Goal: Obtain resource: Download file/media

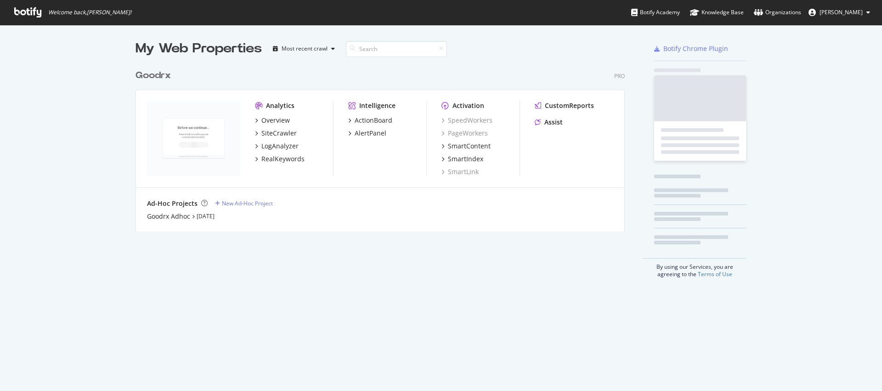
scroll to position [384, 868]
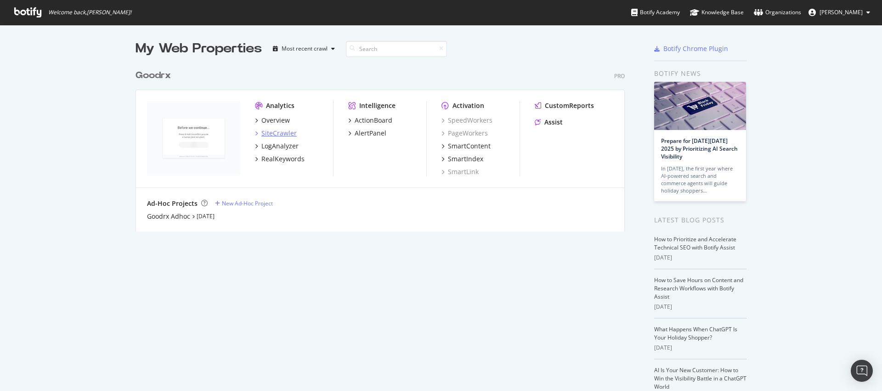
click at [270, 134] on div "SiteCrawler" at bounding box center [278, 133] width 35 height 9
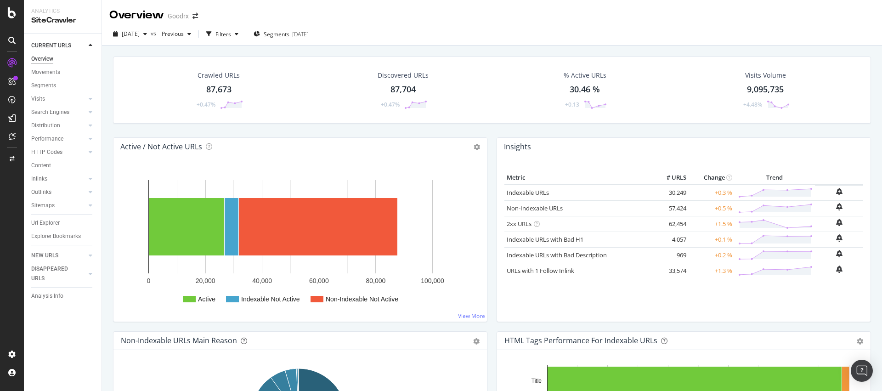
click at [48, 221] on div "Url Explorer" at bounding box center [45, 223] width 28 height 10
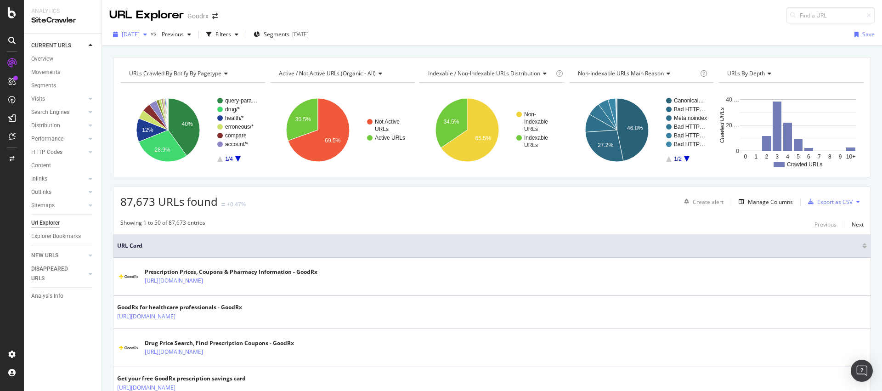
click at [151, 35] on div "button" at bounding box center [145, 35] width 11 height 6
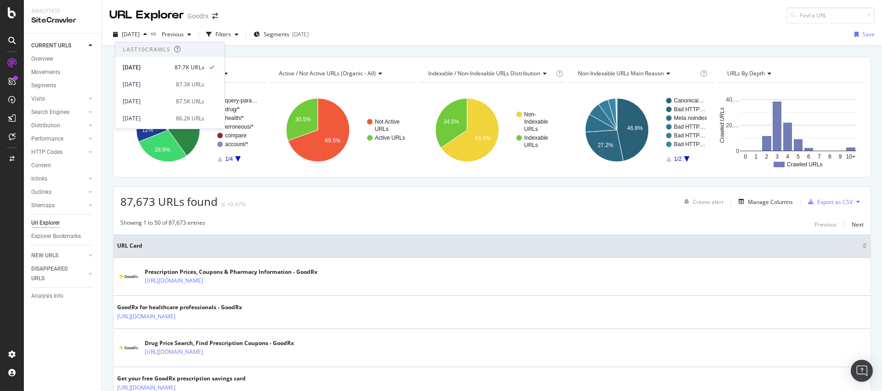
click at [435, 40] on div "[DATE] vs Previous Filters Segments [DATE] Save" at bounding box center [492, 36] width 780 height 18
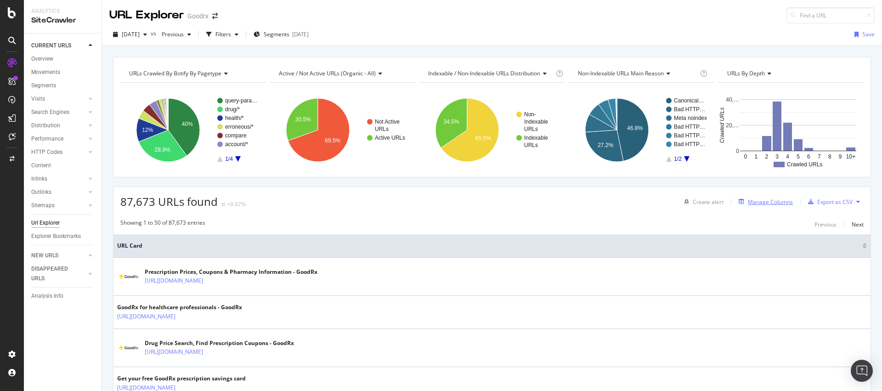
click at [763, 203] on div "Manage Columns" at bounding box center [770, 202] width 45 height 8
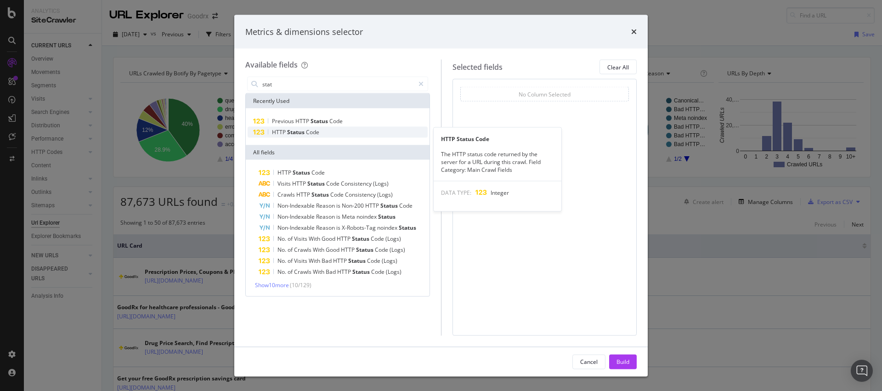
type input "stat"
click at [342, 130] on div "HTTP Status Code" at bounding box center [338, 132] width 180 height 11
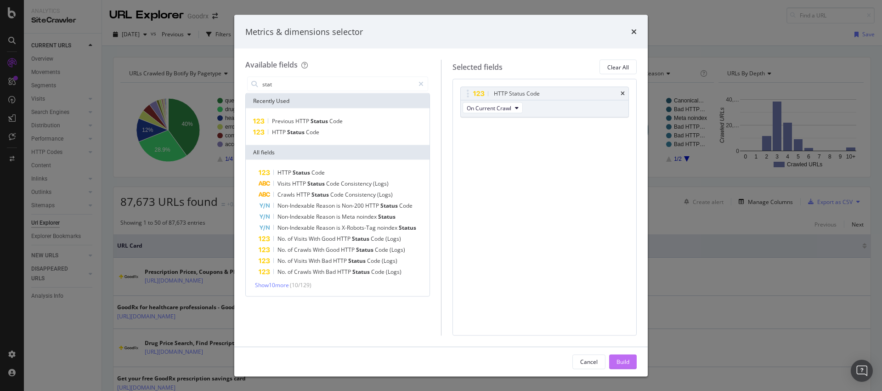
click at [625, 357] on div "Build" at bounding box center [622, 361] width 13 height 8
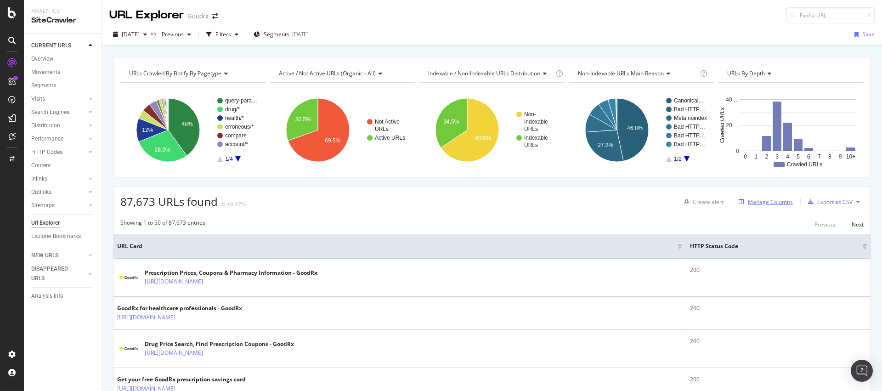
click at [779, 203] on div "Manage Columns" at bounding box center [770, 202] width 45 height 8
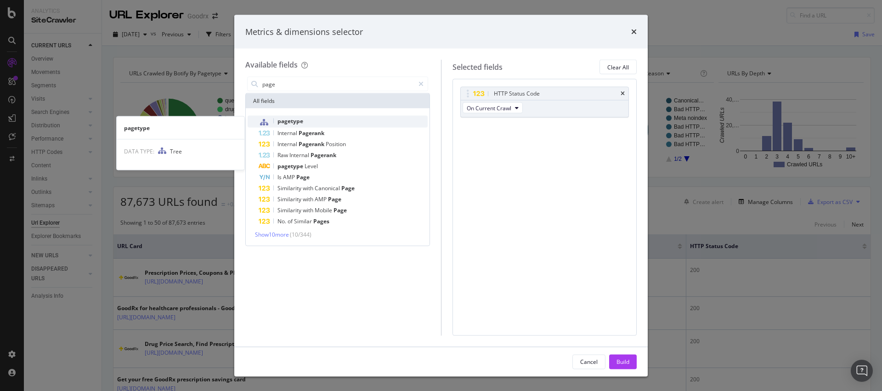
type input "page"
click at [313, 119] on div "pagetype" at bounding box center [343, 122] width 169 height 12
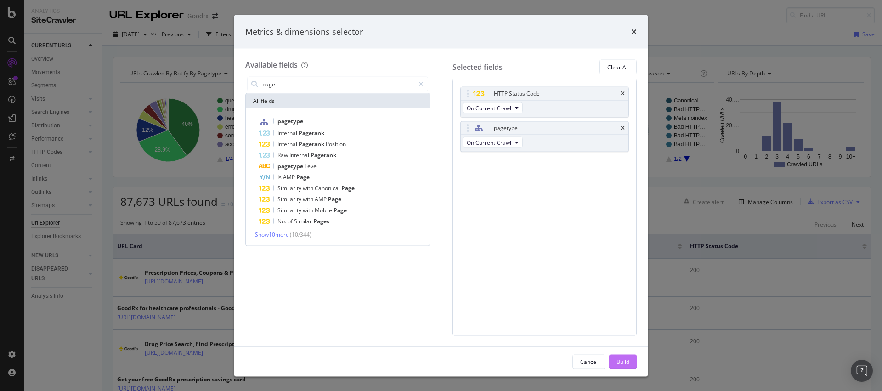
click at [631, 360] on button "Build" at bounding box center [623, 361] width 28 height 15
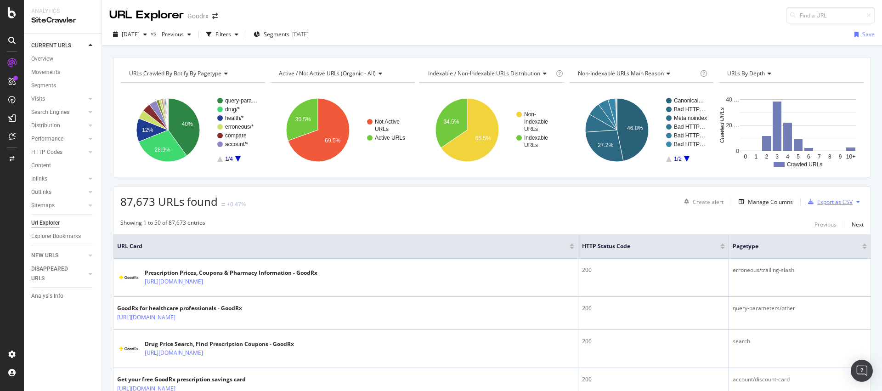
click at [827, 204] on div "Export as CSV" at bounding box center [834, 202] width 35 height 8
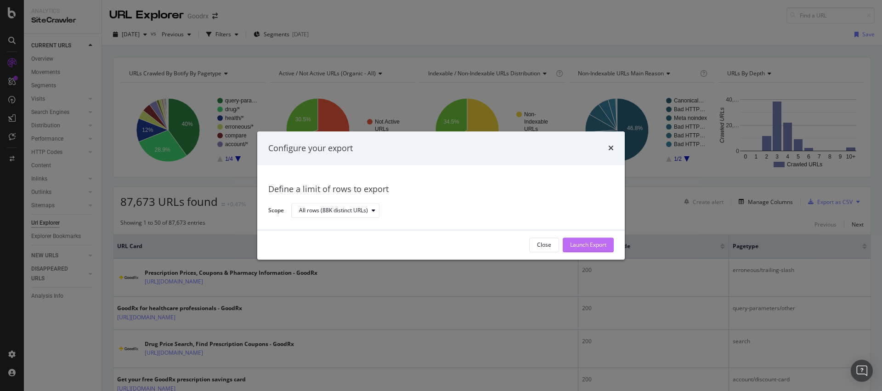
click at [599, 243] on div "Launch Export" at bounding box center [588, 245] width 36 height 8
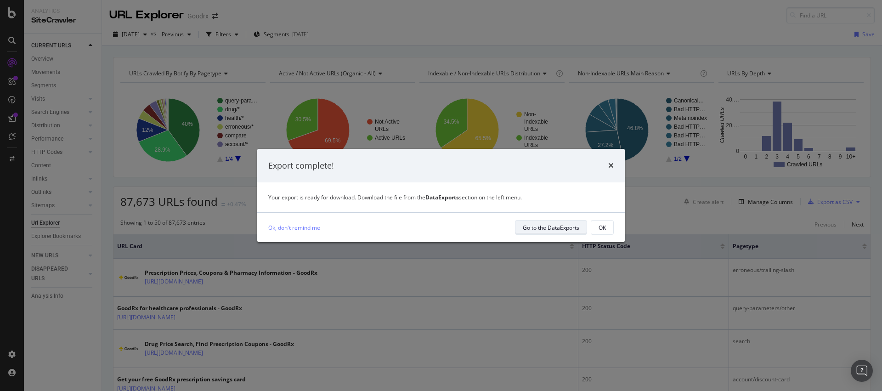
click at [557, 230] on div "Go to the DataExports" at bounding box center [551, 228] width 56 height 8
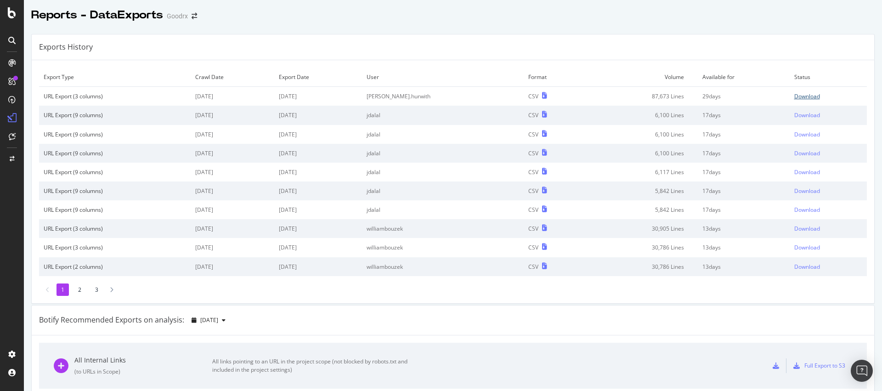
click at [796, 96] on div "Download" at bounding box center [807, 96] width 26 height 8
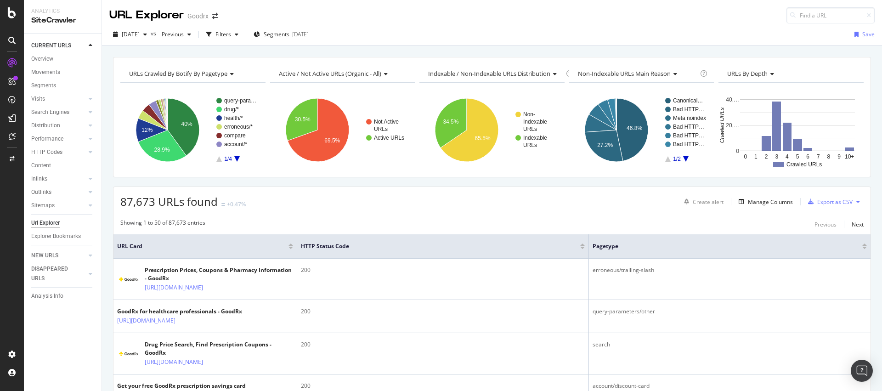
click at [337, 224] on div "Showing 1 to 50 of 87,673 entries Previous Next" at bounding box center [491, 224] width 757 height 11
click at [140, 32] on span "[DATE]" at bounding box center [131, 34] width 18 height 8
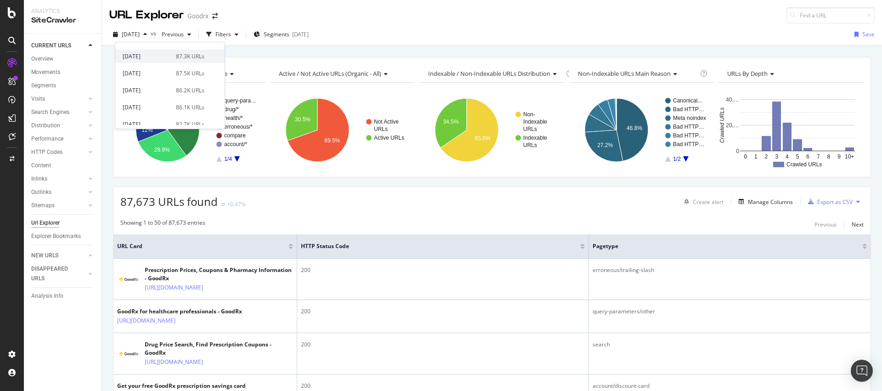
scroll to position [29, 0]
click at [151, 107] on div "[DATE]" at bounding box center [147, 106] width 48 height 8
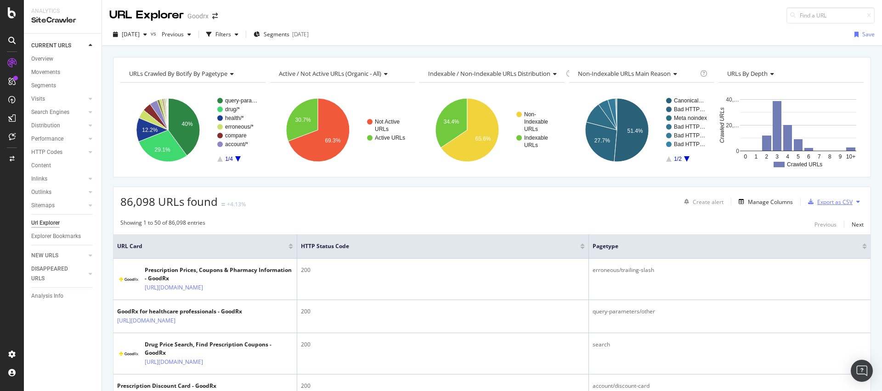
click at [840, 199] on div "Export as CSV" at bounding box center [834, 202] width 35 height 8
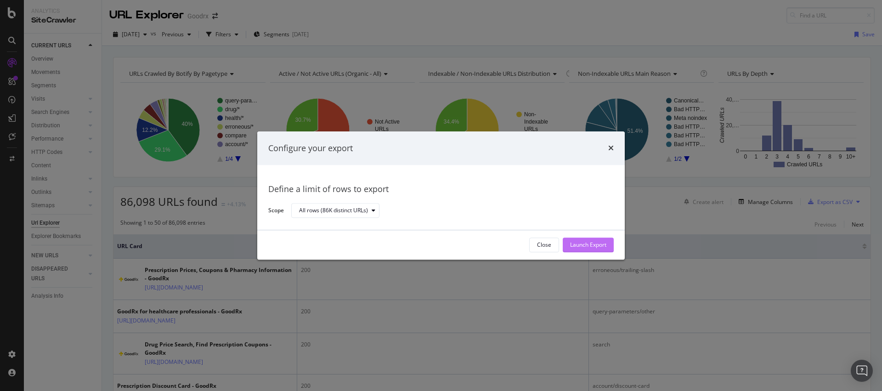
click at [580, 238] on div "Launch Export" at bounding box center [588, 245] width 36 height 14
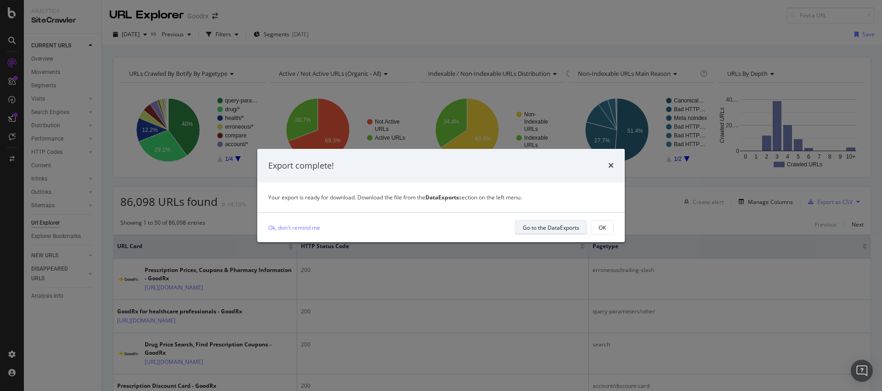
click at [562, 229] on div "Go to the DataExports" at bounding box center [551, 228] width 56 height 8
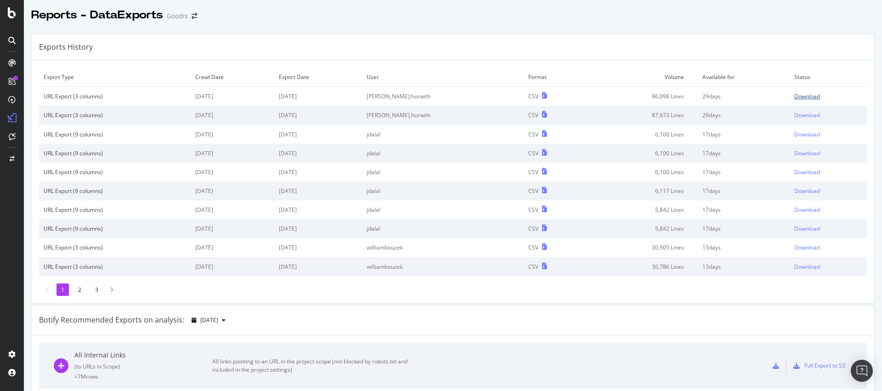
click at [796, 95] on div "Download" at bounding box center [807, 96] width 26 height 8
